Goal: Find specific page/section: Find specific page/section

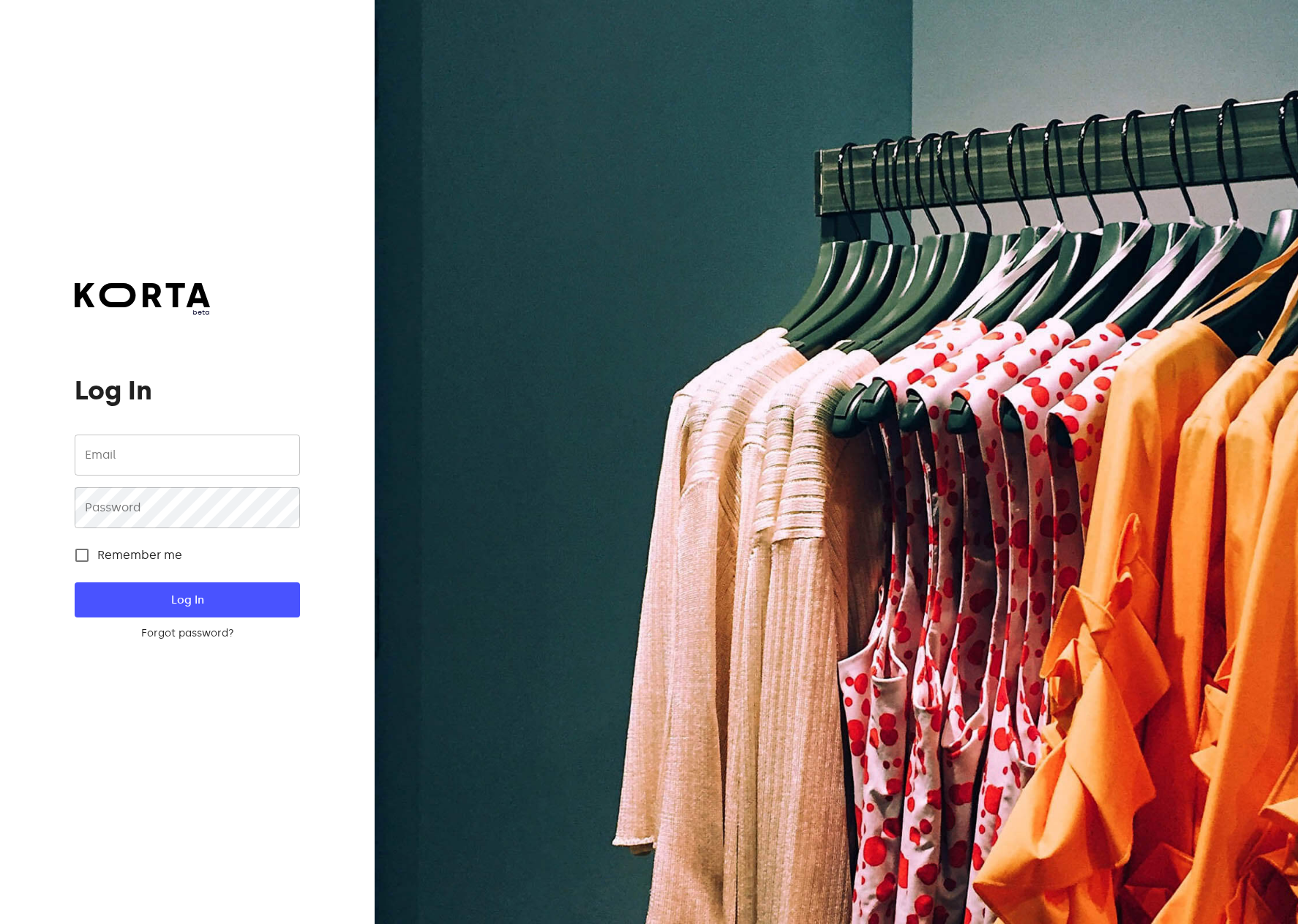
click at [189, 446] on input "email" at bounding box center [187, 455] width 224 height 41
click at [0, 924] on com-1password-button at bounding box center [0, 924] width 0 height 0
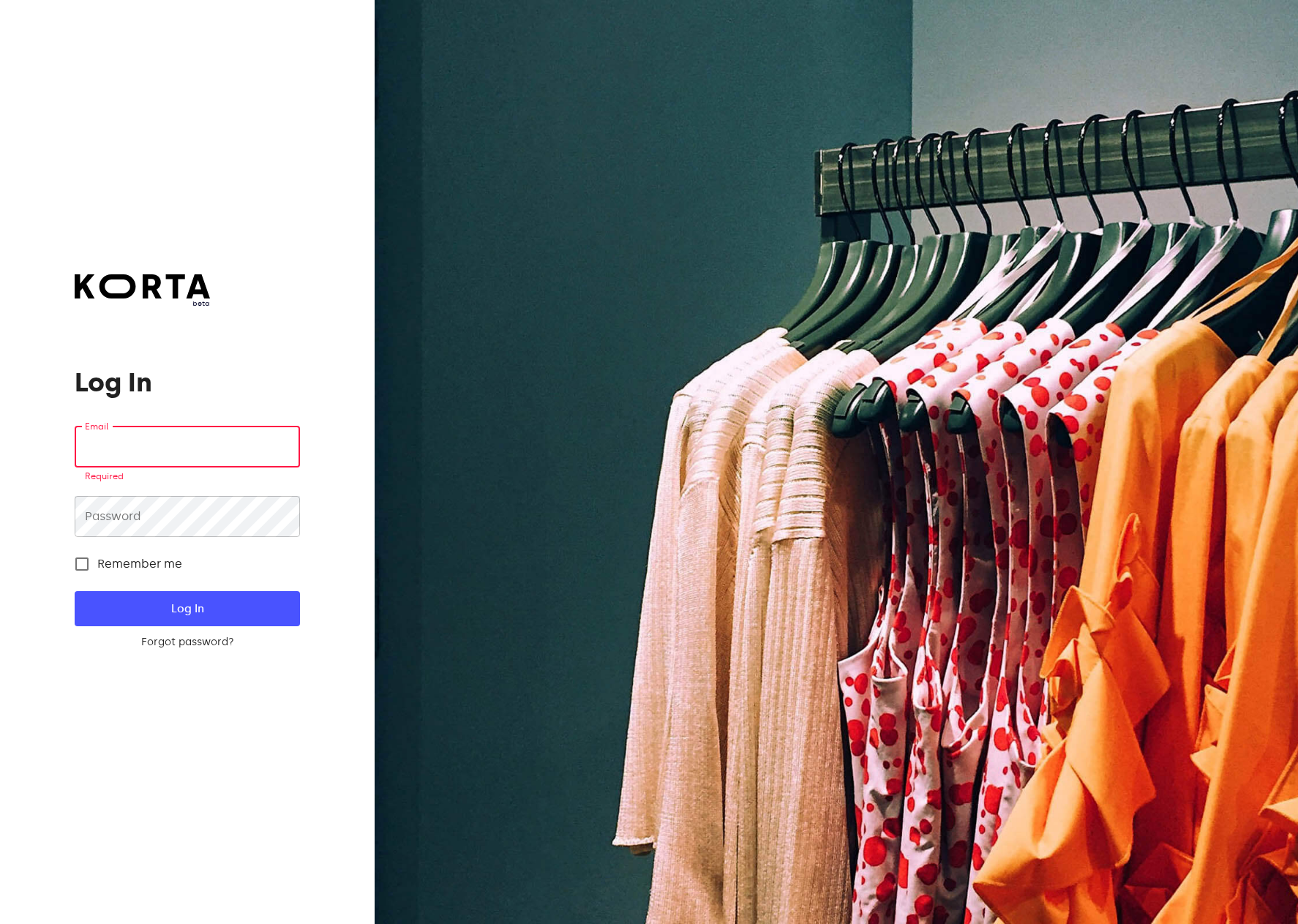
type input "[EMAIL_ADDRESS][DOMAIN_NAME]"
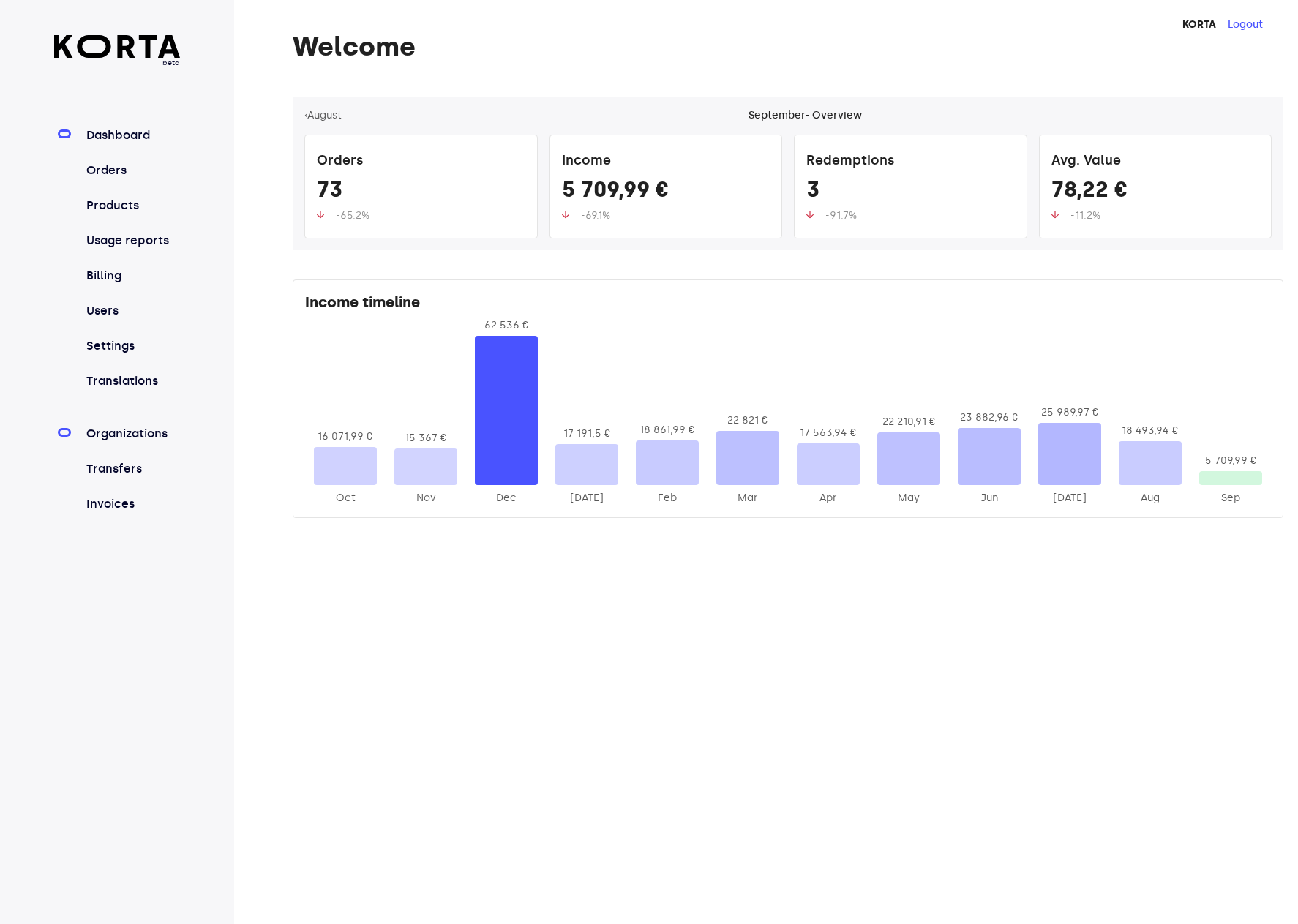
click at [175, 439] on link "Organizations" at bounding box center [132, 434] width 98 height 18
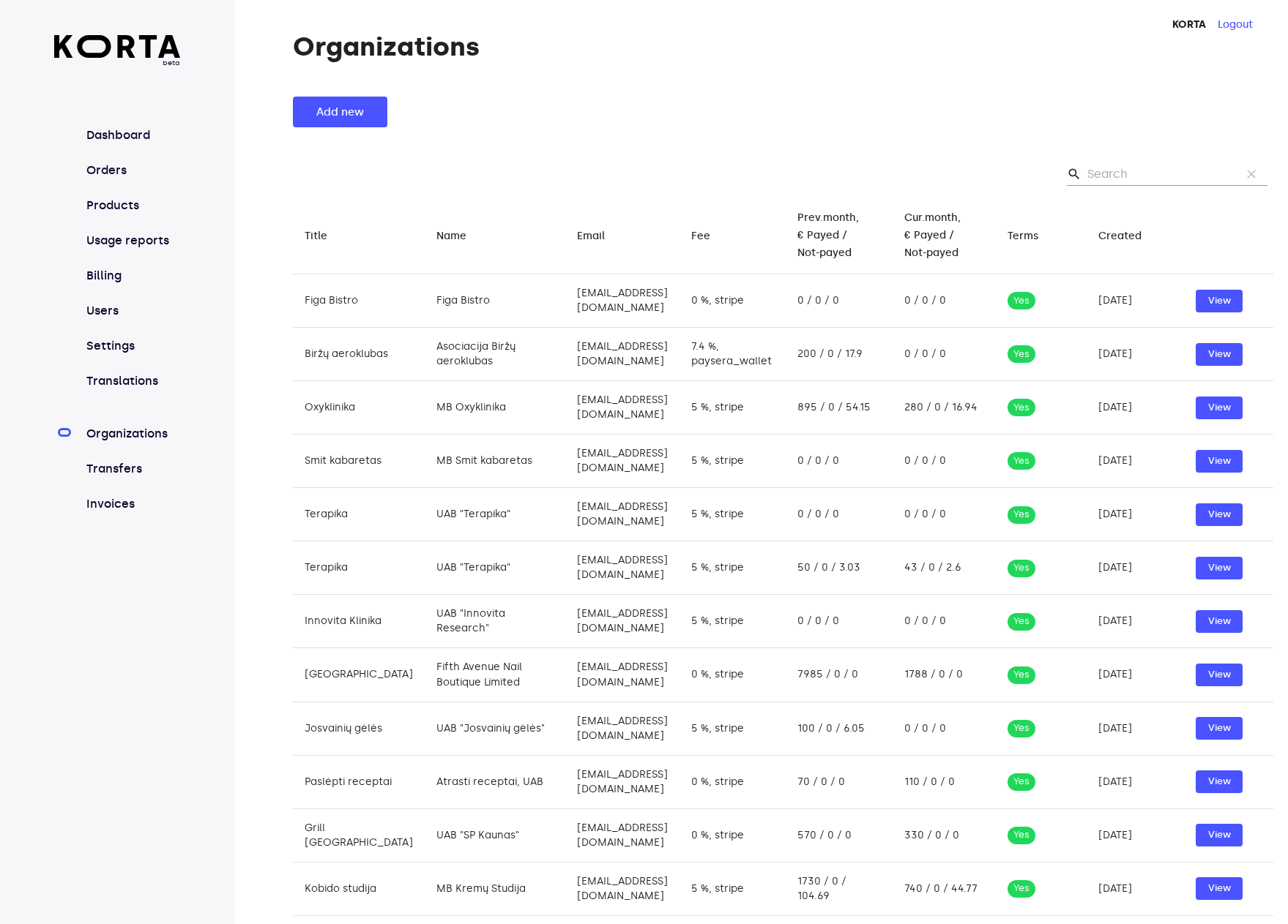
click at [927, 40] on h1 "Organizations" at bounding box center [784, 47] width 981 height 29
